Goal: Subscribe to service/newsletter

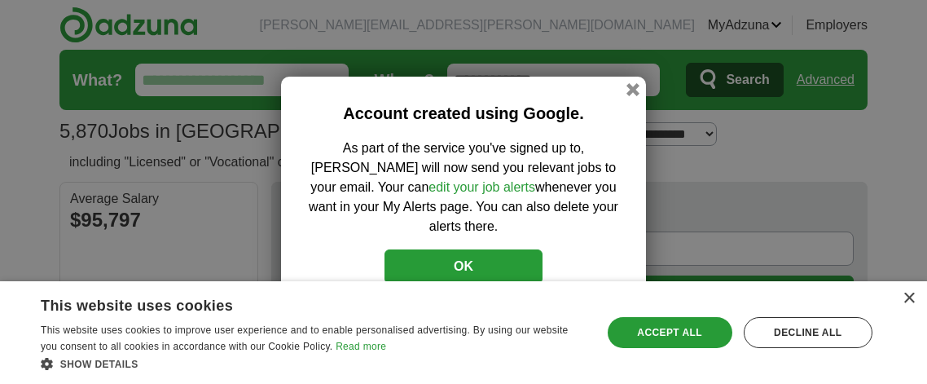
click at [508, 258] on button "OK" at bounding box center [463, 266] width 158 height 34
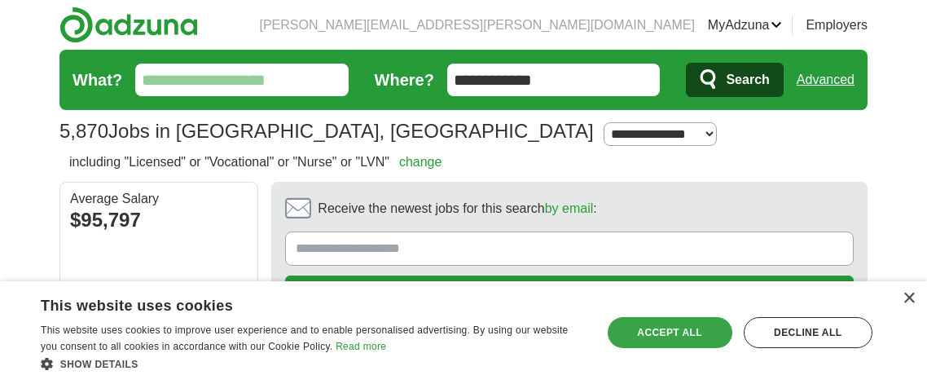
click at [670, 332] on div "Accept all" at bounding box center [670, 332] width 125 height 31
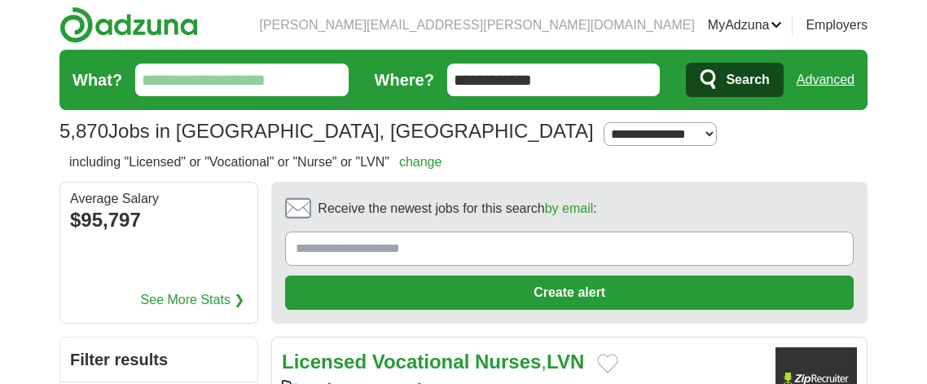
click at [757, 248] on input "Receive the newest jobs for this search by email :" at bounding box center [569, 248] width 568 height 34
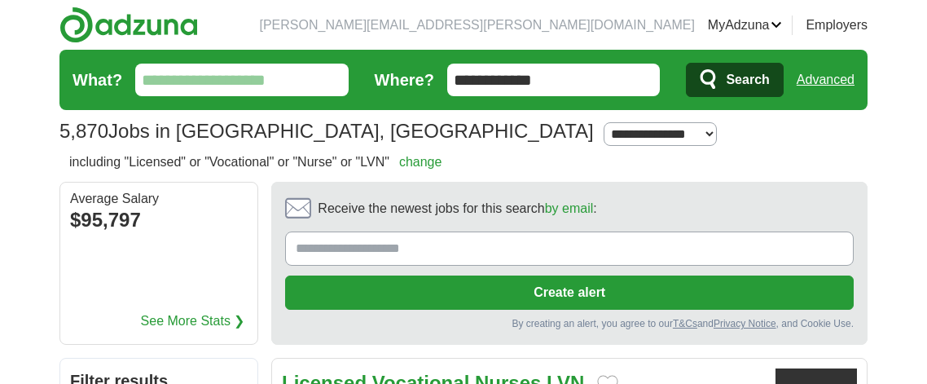
type input "**********"
click at [574, 301] on button "Create alert" at bounding box center [569, 292] width 568 height 34
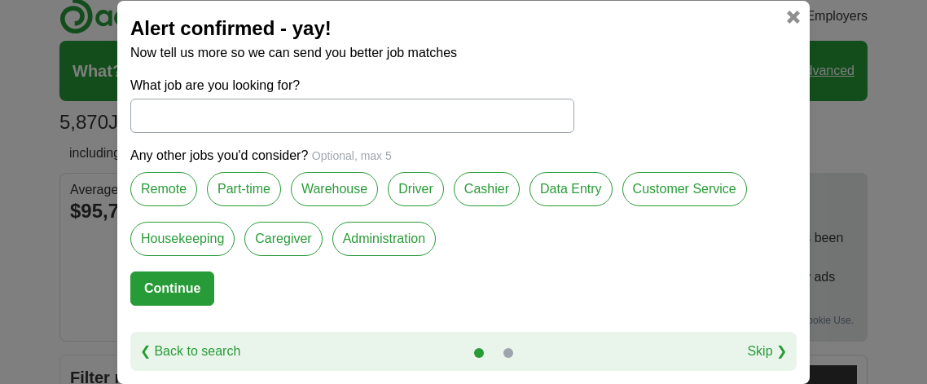
scroll to position [11, 0]
click at [551, 123] on input "What job are you looking for?" at bounding box center [352, 116] width 444 height 34
click at [859, 27] on div "Alert confirmed - yay! Now tell us more so we can send you better job matches W…" at bounding box center [463, 192] width 927 height 384
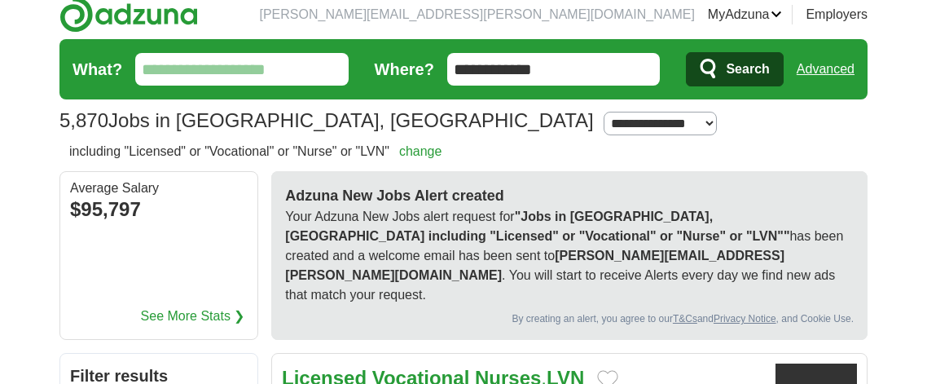
click at [859, 21] on link "Employers" at bounding box center [836, 15] width 62 height 20
